Goal: Transaction & Acquisition: Purchase product/service

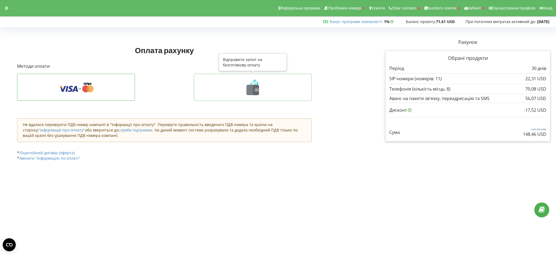
click at [202, 89] on icon at bounding box center [252, 87] width 106 height 16
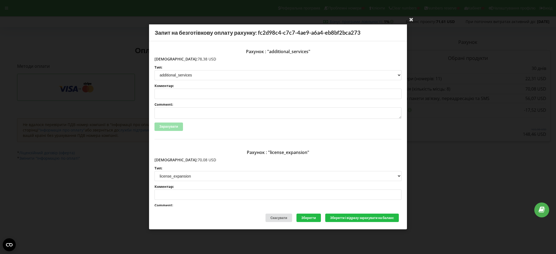
click at [118, 194] on div "Ваша електронна адреса успішно підтверджена Запит на безготівкову оплату рахунк…" at bounding box center [278, 127] width 556 height 254
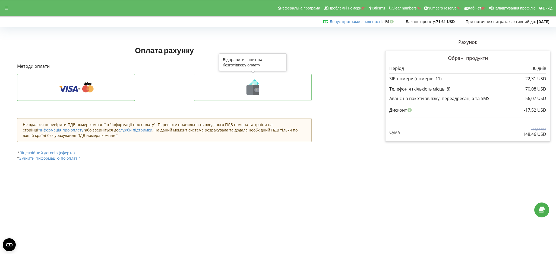
click at [224, 89] on icon at bounding box center [252, 87] width 106 height 16
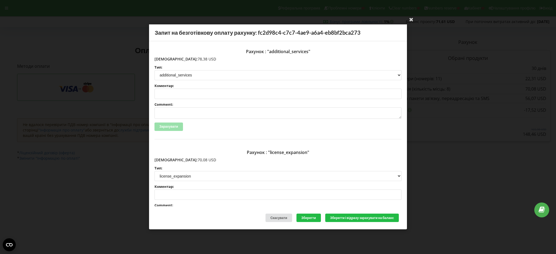
click at [106, 182] on div "Ваша електронна адреса успішно підтверджена Запит на безготівкову оплату рахунк…" at bounding box center [278, 127] width 556 height 254
